Goal: Find specific page/section: Find specific page/section

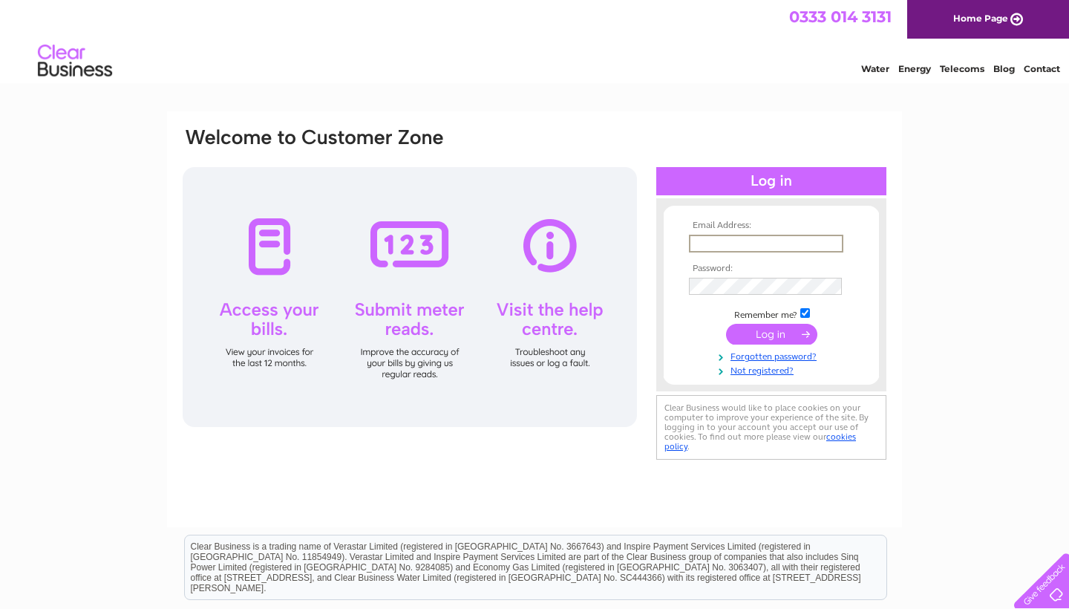
type input "suzannewilsonhair@gmail.com"
click at [771, 333] on input "submit" at bounding box center [771, 334] width 91 height 21
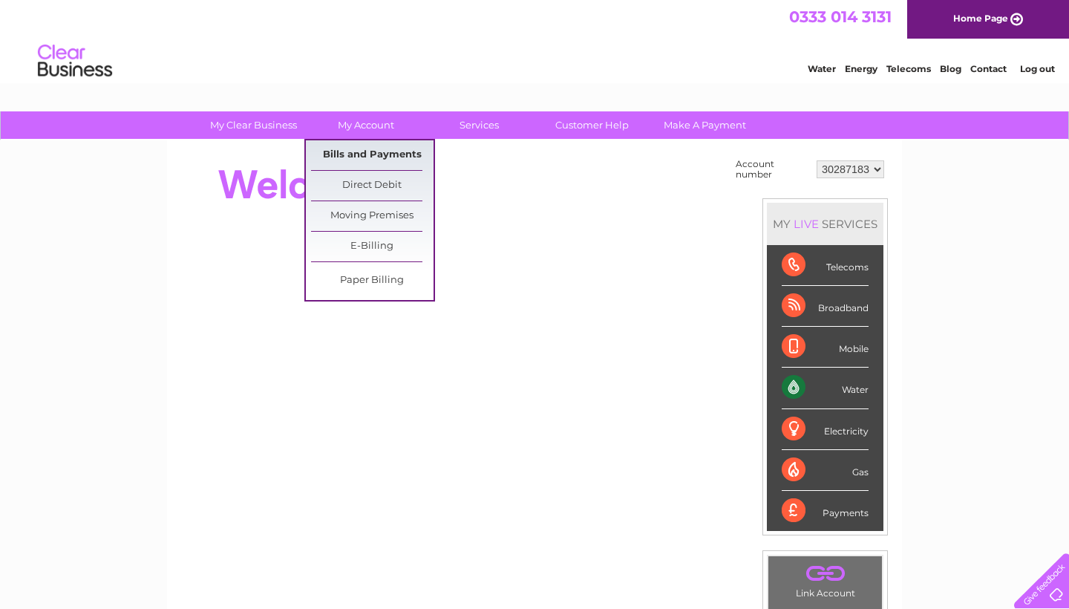
click at [369, 151] on link "Bills and Payments" at bounding box center [372, 155] width 122 height 30
click at [380, 151] on link "Bills and Payments" at bounding box center [372, 155] width 122 height 30
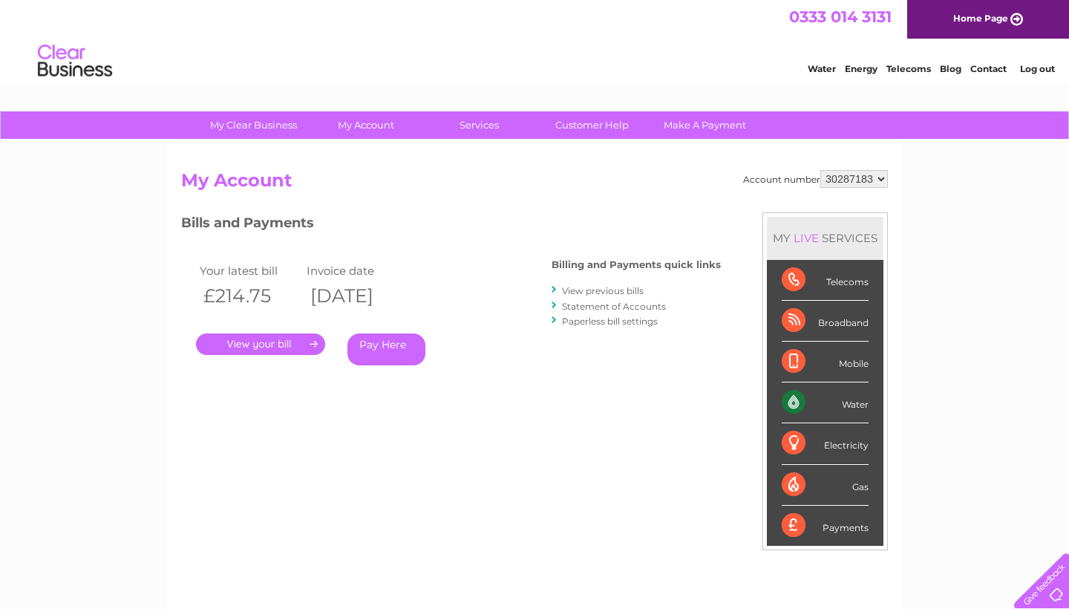
click at [271, 342] on link "." at bounding box center [260, 344] width 129 height 22
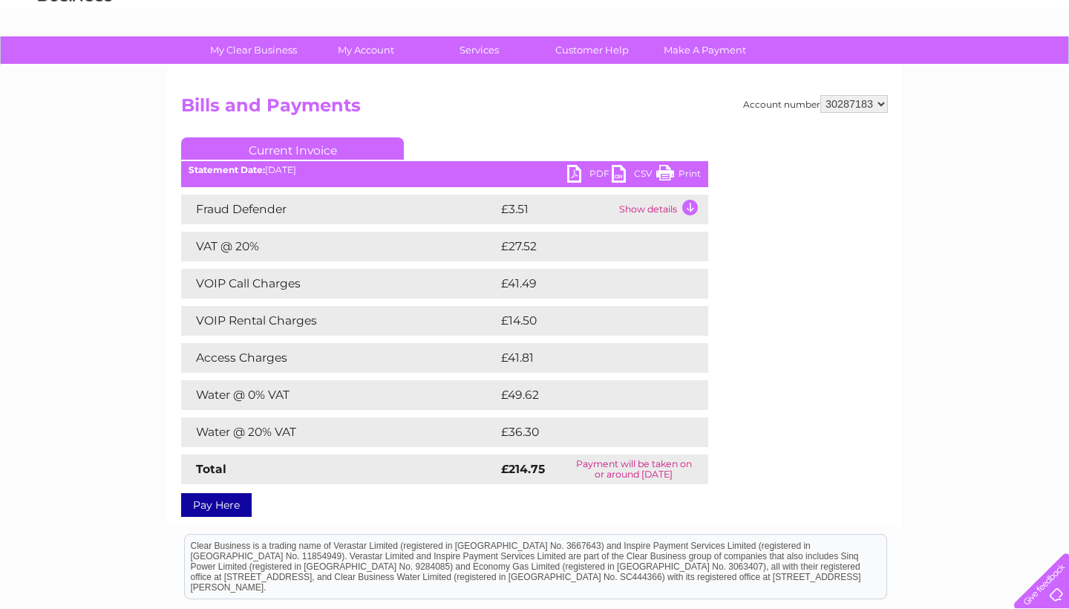
scroll to position [76, 0]
